Goal: Find specific page/section: Find specific page/section

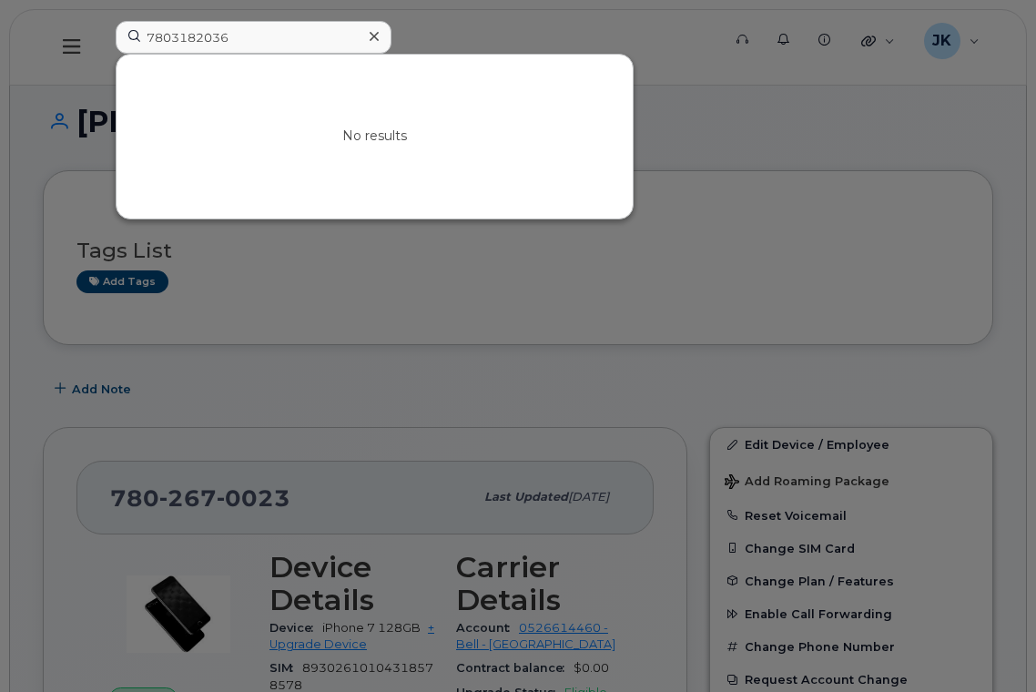
drag, startPoint x: 261, startPoint y: 40, endPoint x: 87, endPoint y: 40, distance: 173.9
click at [101, 38] on div "7803182036 No results" at bounding box center [412, 47] width 623 height 53
click at [219, 37] on input "rick oldring" at bounding box center [254, 37] width 276 height 33
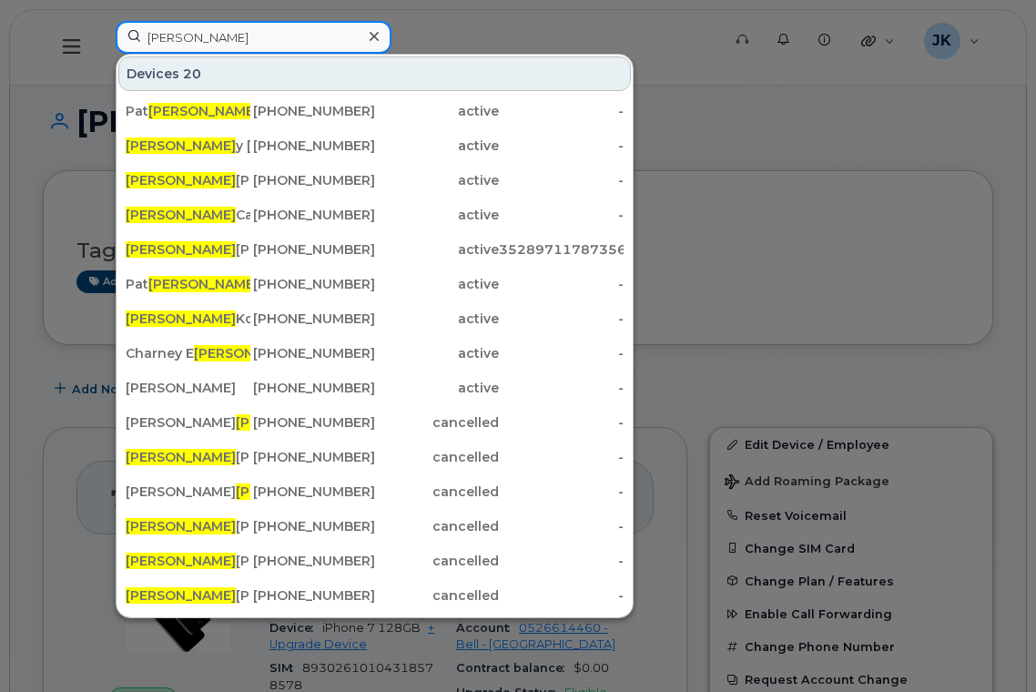
click at [196, 41] on input "rick" at bounding box center [254, 37] width 276 height 33
drag, startPoint x: 208, startPoint y: 36, endPoint x: 102, endPoint y: 41, distance: 105.7
click at [102, 41] on div "rick Devices 20 Pat rick Miller 780-266-3356 active - Rick y Dela Pena 587-341-…" at bounding box center [412, 47] width 623 height 53
paste input "Oldring"
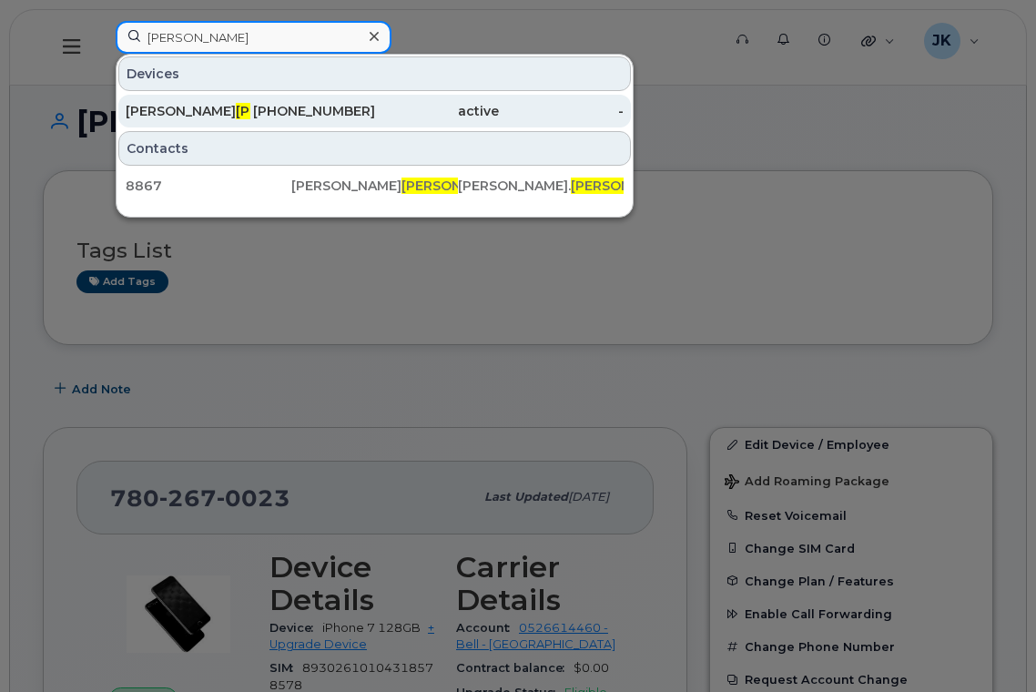
type input "Oldring"
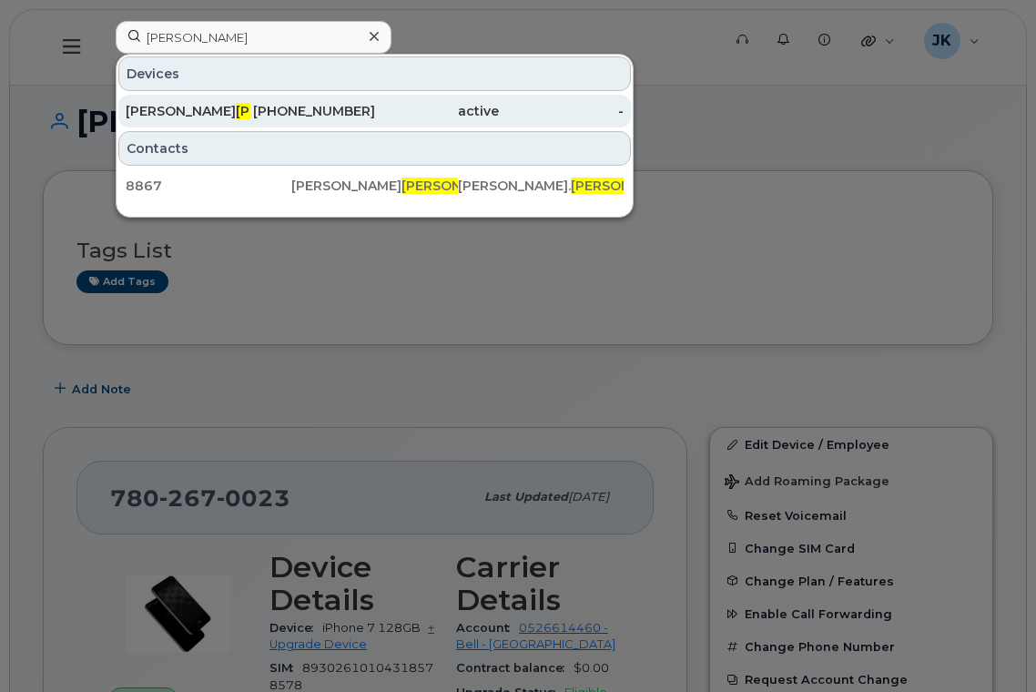
click at [168, 109] on div "Richard Oldring" at bounding box center [188, 111] width 125 height 18
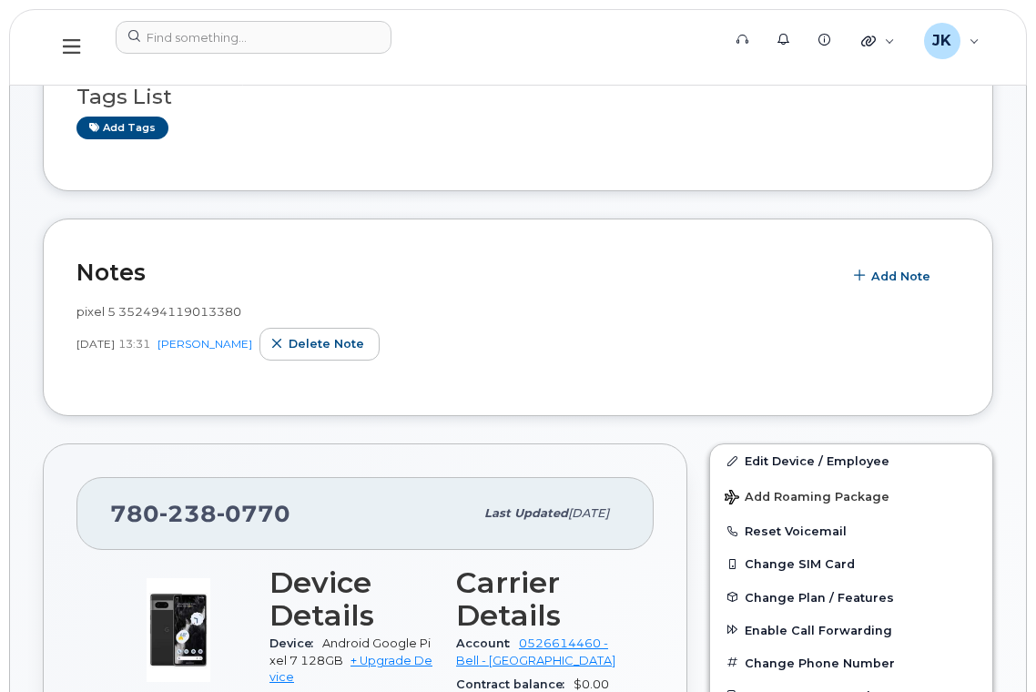
scroll to position [364, 0]
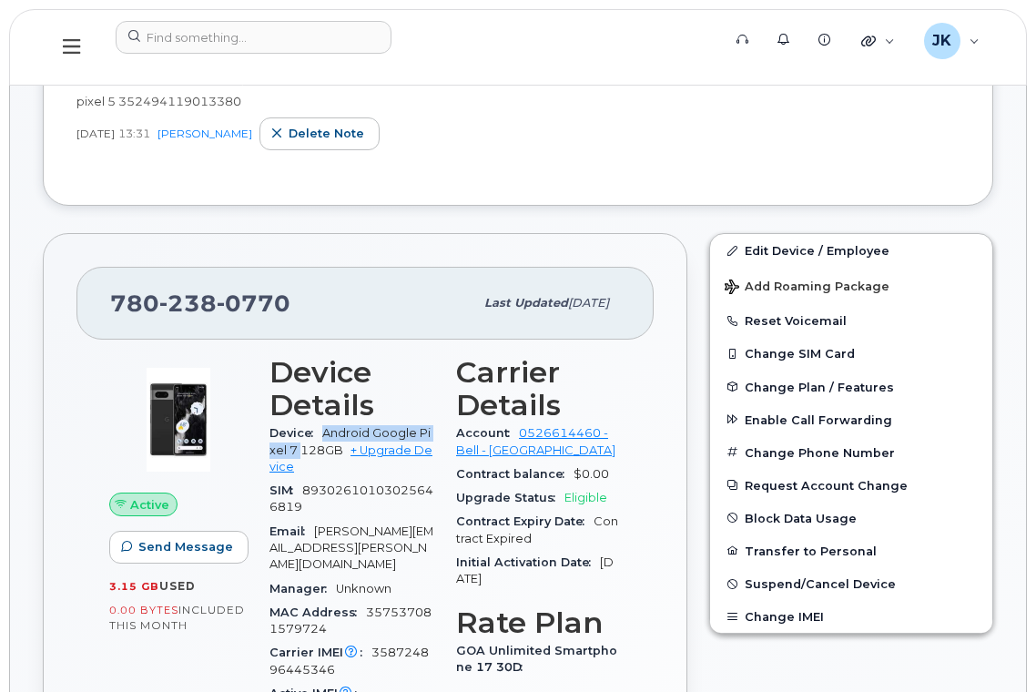
drag, startPoint x: 326, startPoint y: 432, endPoint x: 300, endPoint y: 445, distance: 29.7
click at [300, 445] on span "Android Google Pixel 7 128GB" at bounding box center [350, 441] width 161 height 30
copy span "Android Google Pixel 7"
